Goal: Task Accomplishment & Management: Manage account settings

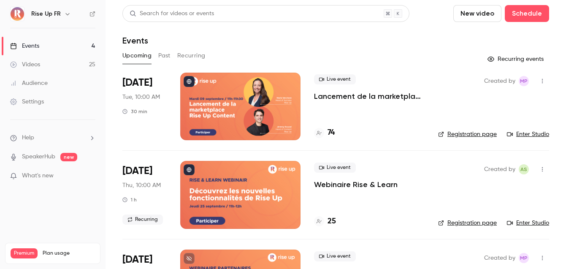
click at [472, 135] on link "Registration page" at bounding box center [467, 134] width 59 height 8
click at [379, 96] on p "Lancement de la marketplace Rise Up Content & présentation des Content Playlists" at bounding box center [369, 96] width 111 height 10
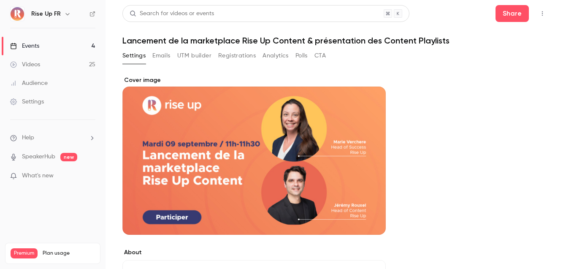
click at [164, 56] on button "Emails" at bounding box center [161, 56] width 18 height 14
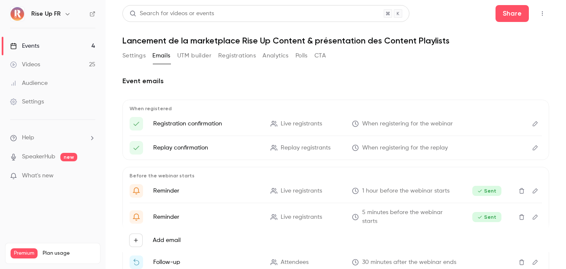
click at [132, 53] on button "Settings" at bounding box center [133, 56] width 23 height 14
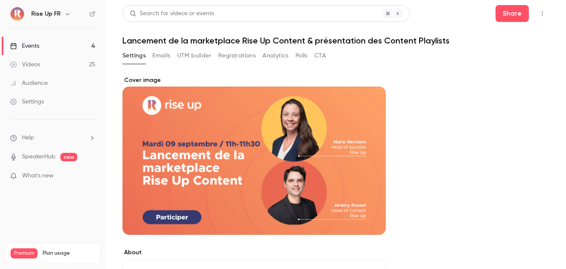
click at [236, 55] on button "Registrations" at bounding box center [237, 56] width 38 height 14
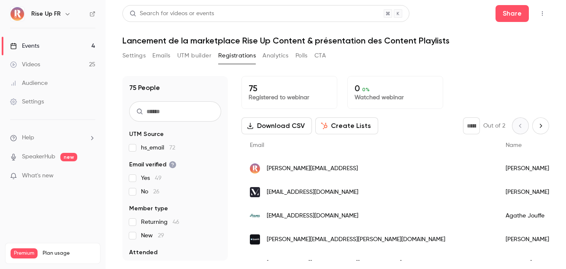
click at [269, 128] on button "Download CSV" at bounding box center [277, 125] width 71 height 17
